Goal: Transaction & Acquisition: Obtain resource

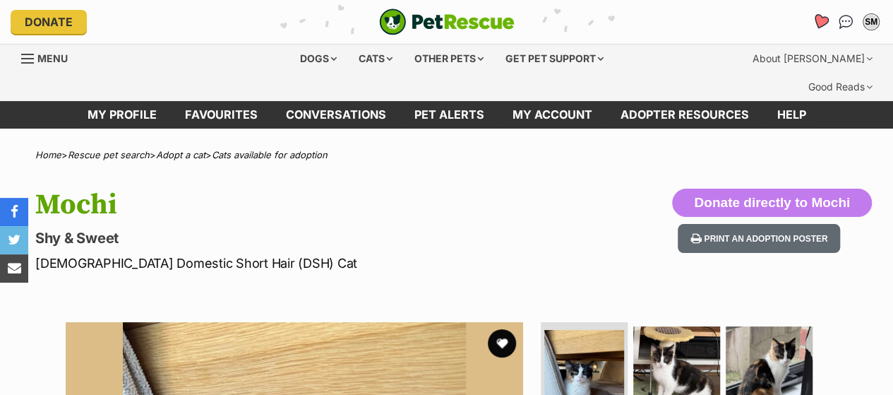
click at [822, 18] on icon "Favourites" at bounding box center [820, 21] width 17 height 16
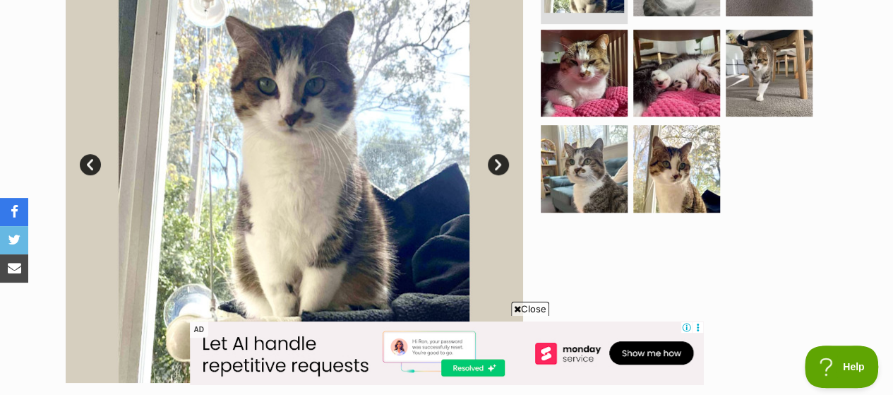
scroll to position [396, 0]
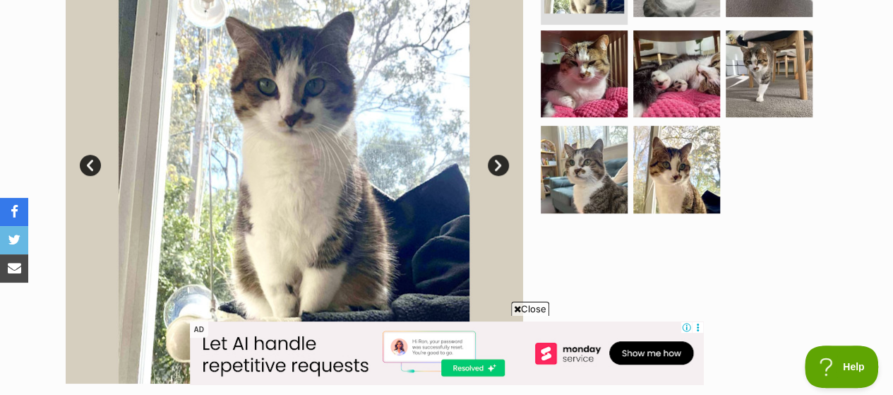
click at [498, 155] on link "Next" at bounding box center [498, 165] width 21 height 21
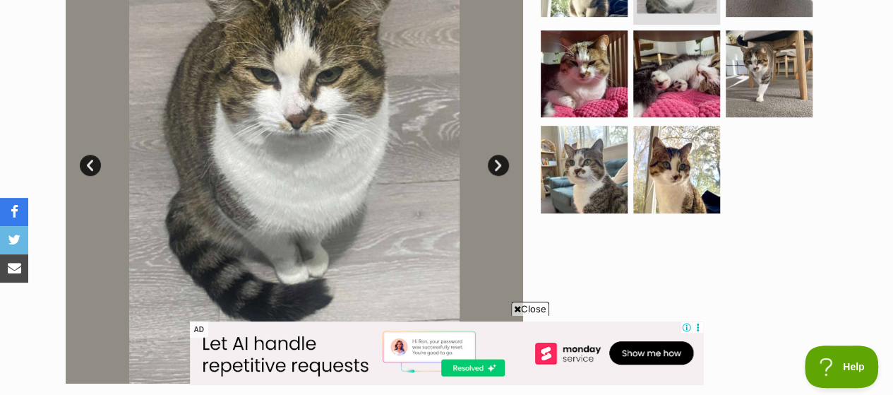
click at [498, 155] on link "Next" at bounding box center [498, 165] width 21 height 21
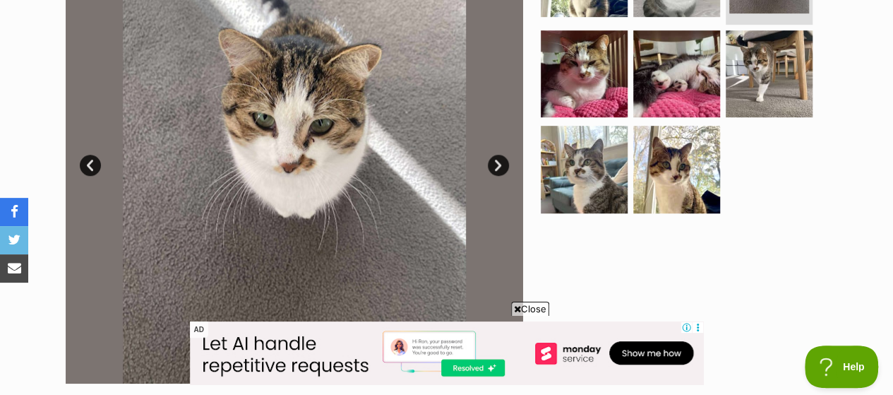
click at [498, 155] on link "Next" at bounding box center [498, 165] width 21 height 21
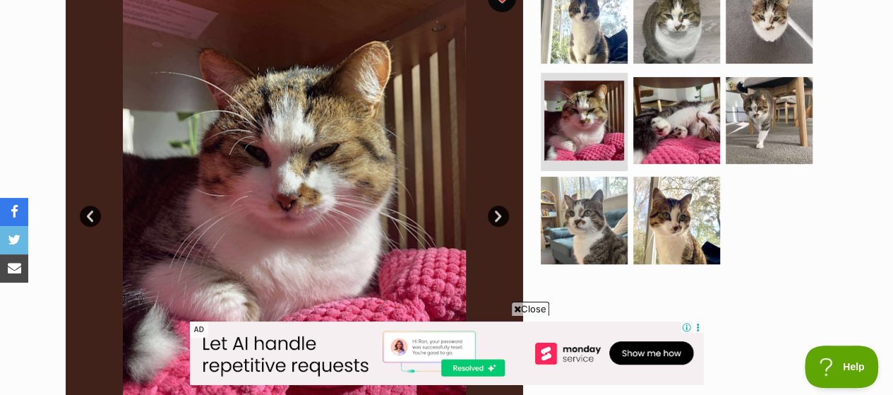
scroll to position [345, 0]
click at [496, 206] on link "Next" at bounding box center [498, 216] width 21 height 21
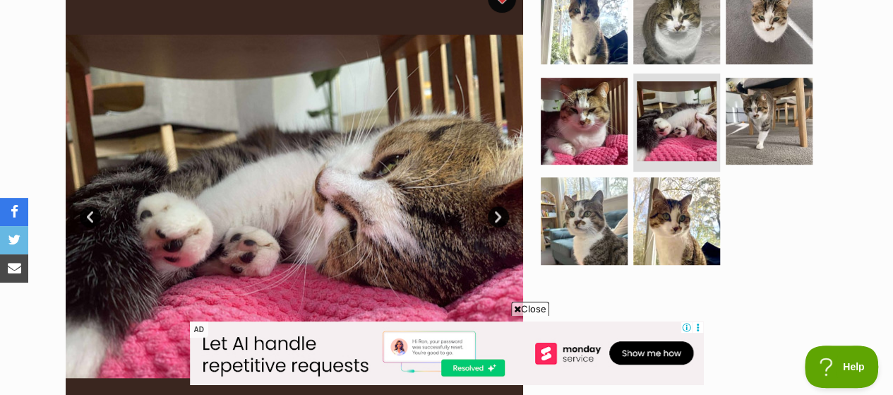
click at [496, 206] on link "Next" at bounding box center [498, 216] width 21 height 21
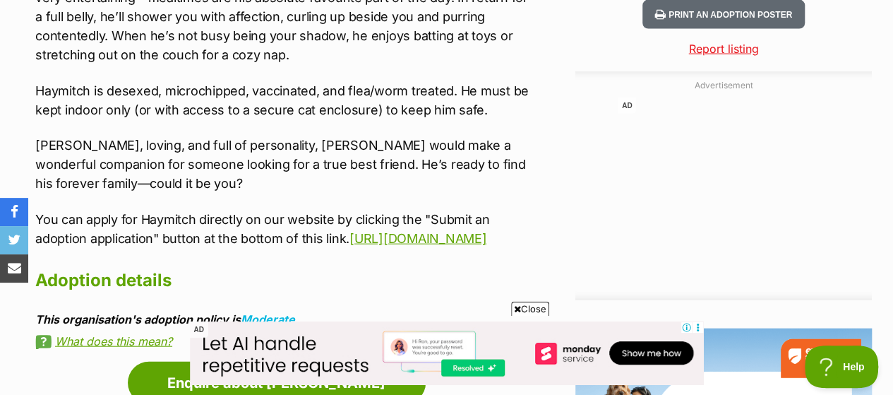
scroll to position [1587, 0]
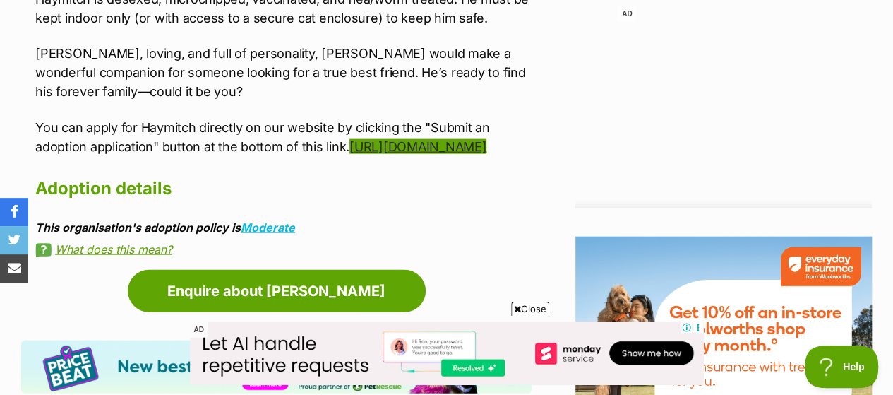
click at [350, 148] on link "https://aus03c.sheltermanager.com/service?method=animal_view&animalid=9944&acco…" at bounding box center [418, 146] width 137 height 15
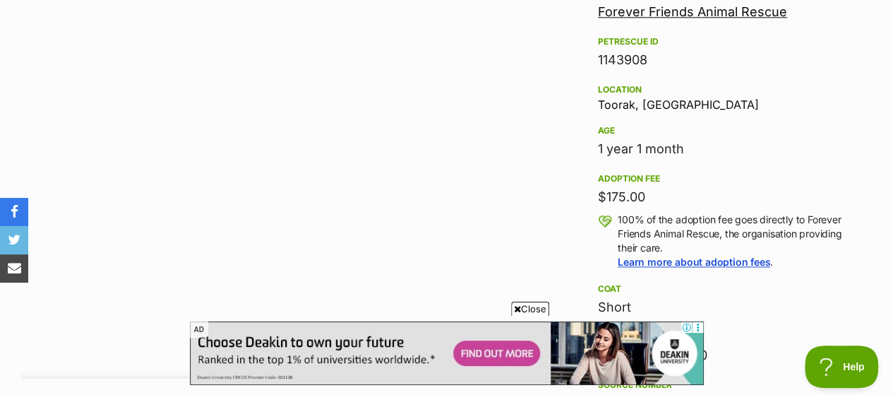
scroll to position [893, 0]
